Goal: Task Accomplishment & Management: Manage account settings

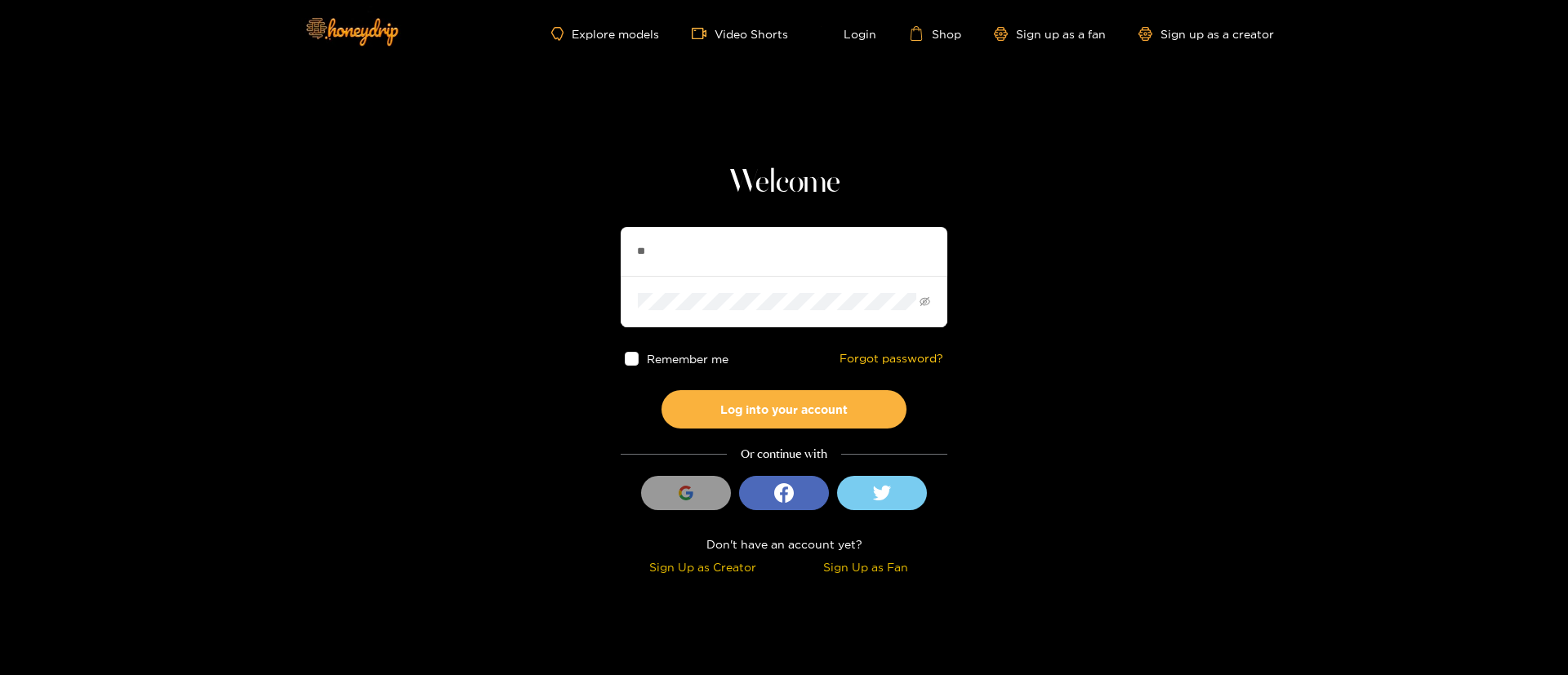
type input "*"
type input "*******"
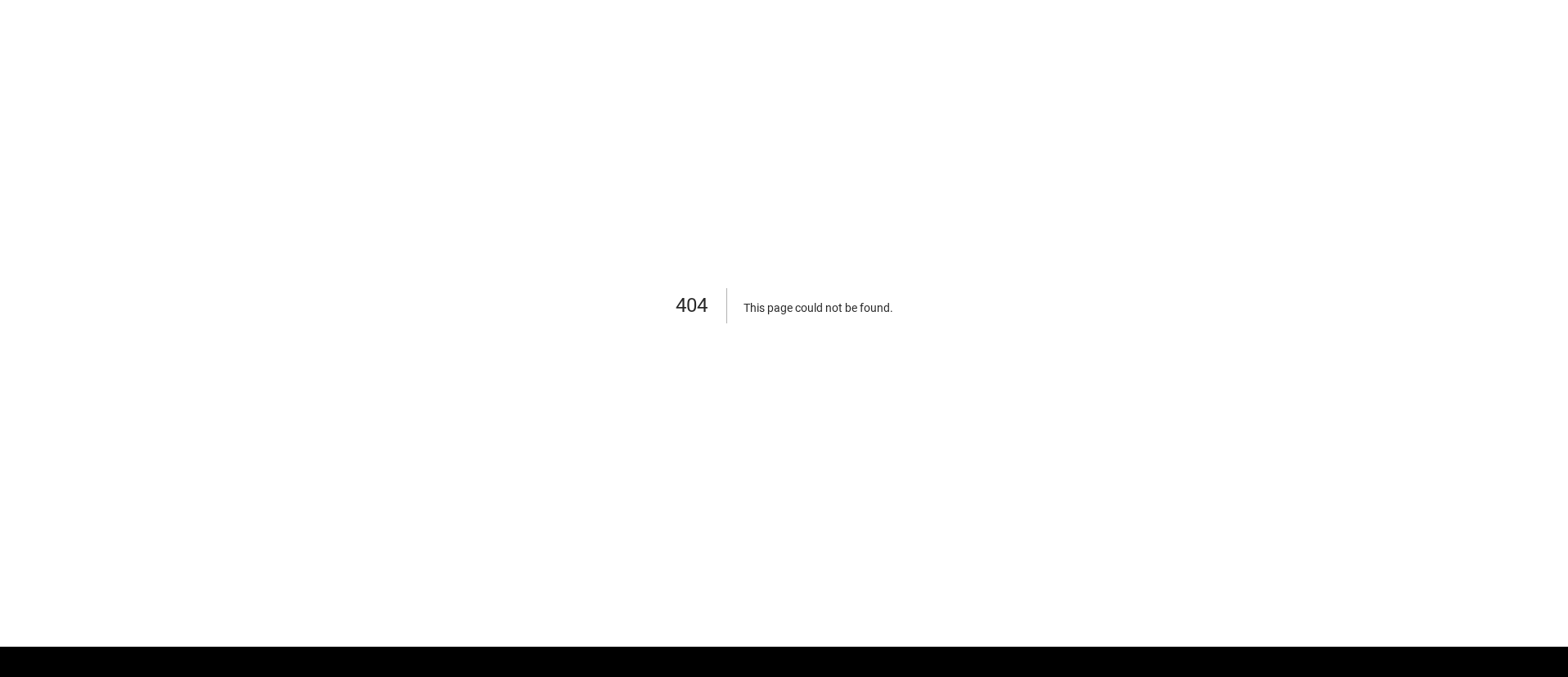
scroll to position [105, 0]
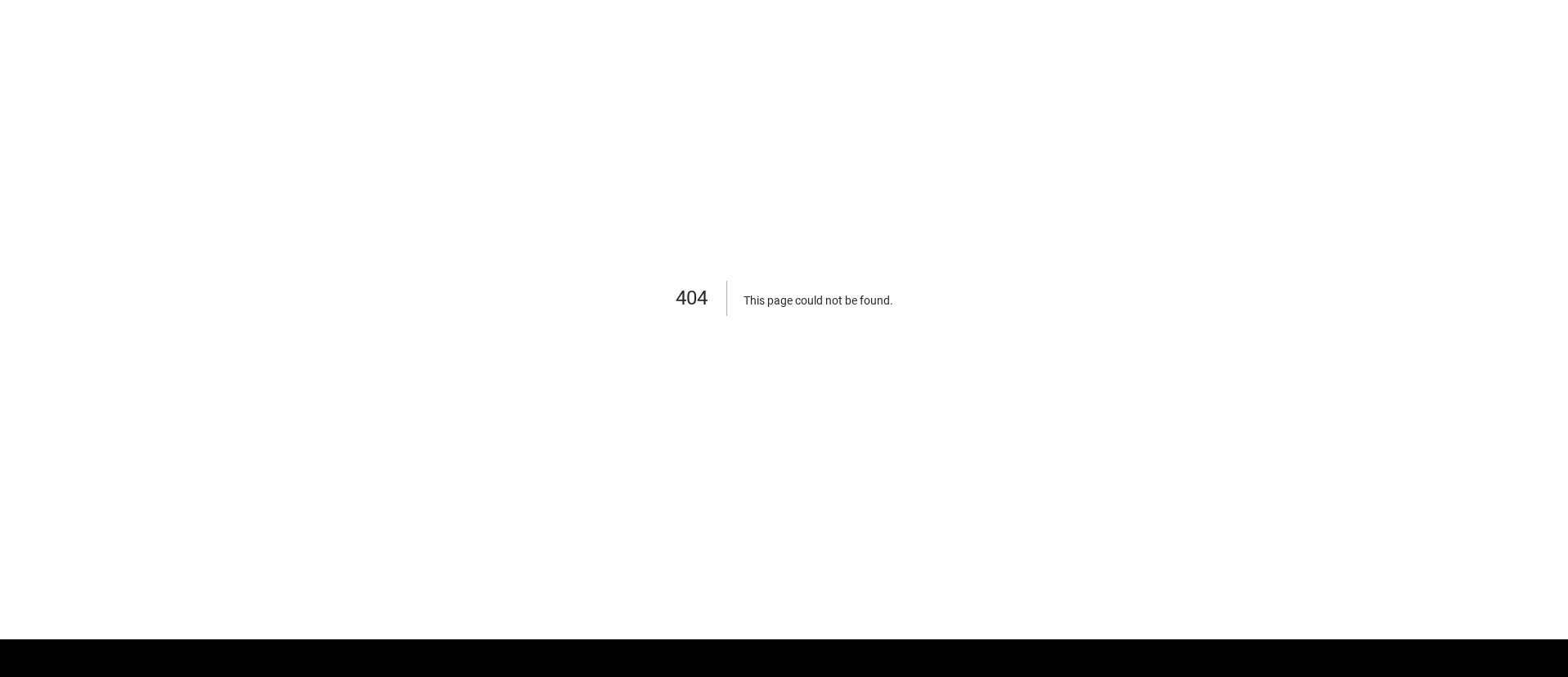
drag, startPoint x: 1566, startPoint y: 248, endPoint x: 1347, endPoint y: 250, distance: 219.0
click at [1426, 250] on div "404 This page could not be found ." at bounding box center [784, 300] width 1568 height 677
click at [1315, 248] on div "404 This page could not be found ." at bounding box center [784, 300] width 1568 height 677
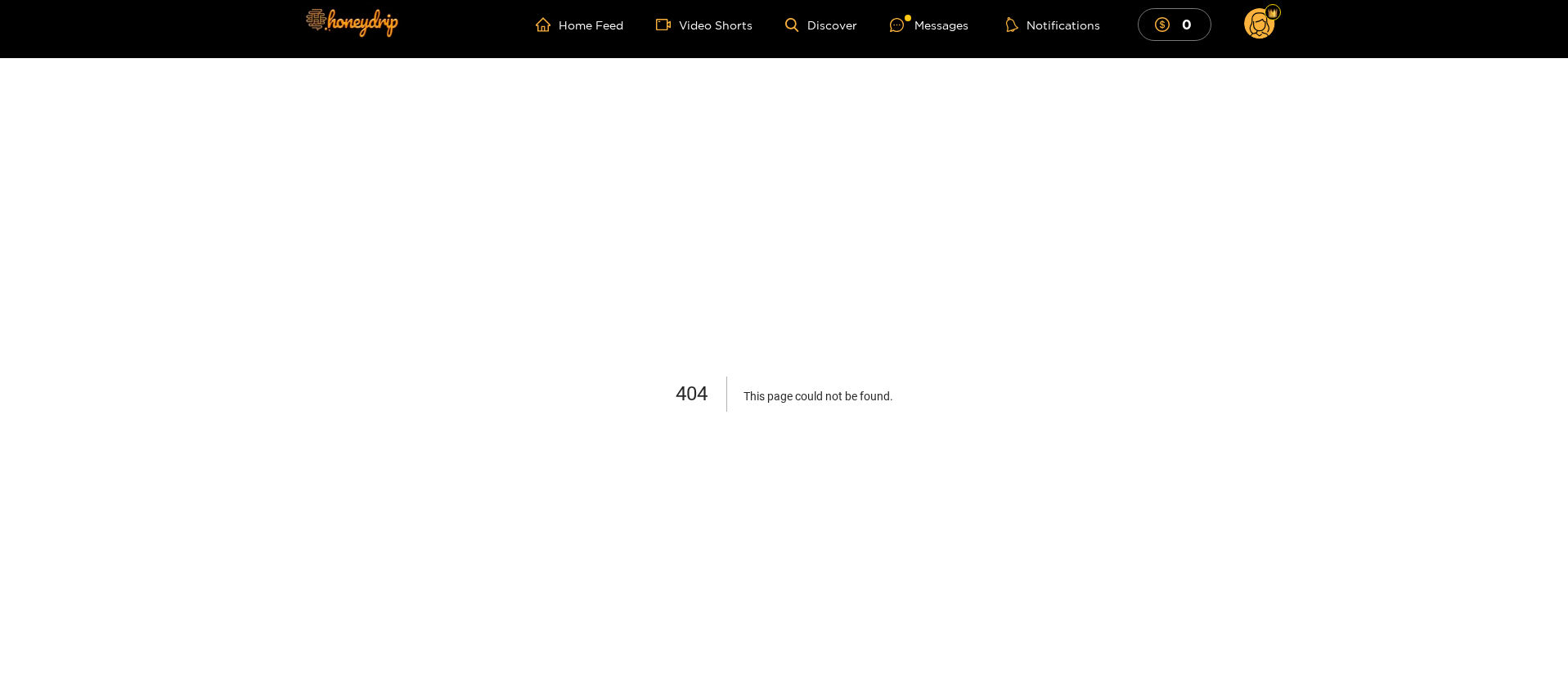
scroll to position [0, 0]
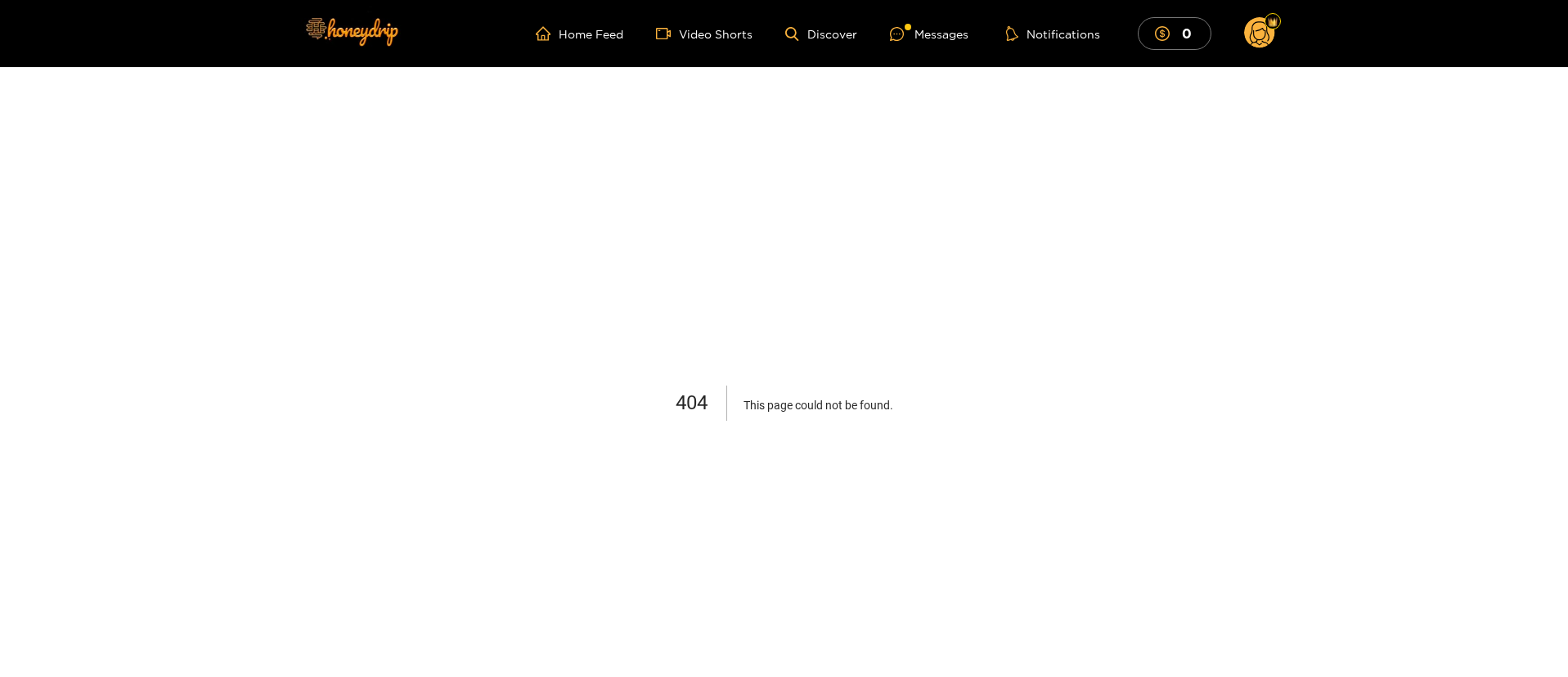
click at [1260, 32] on circle at bounding box center [1260, 33] width 32 height 32
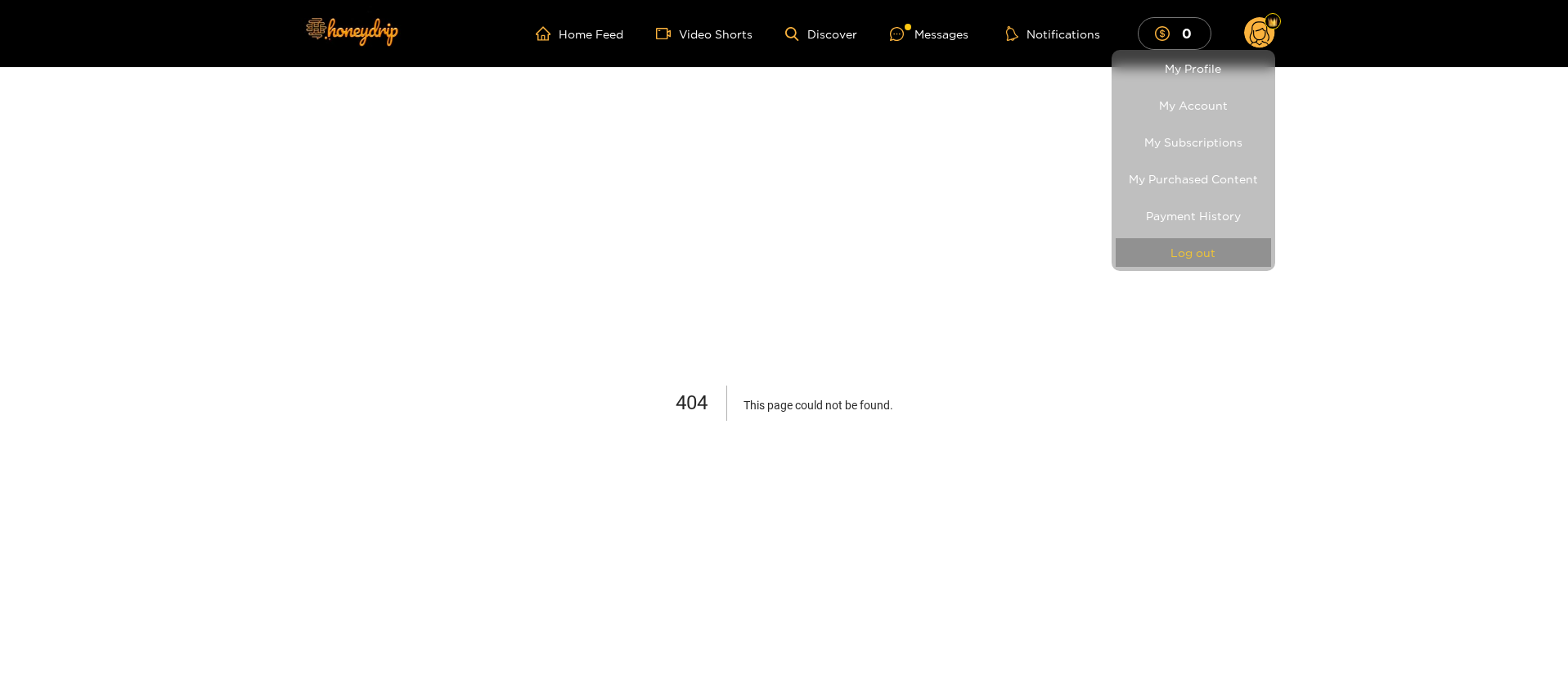
click at [1191, 258] on button "Log out" at bounding box center [1194, 252] width 156 height 29
